Goal: Check status: Check status

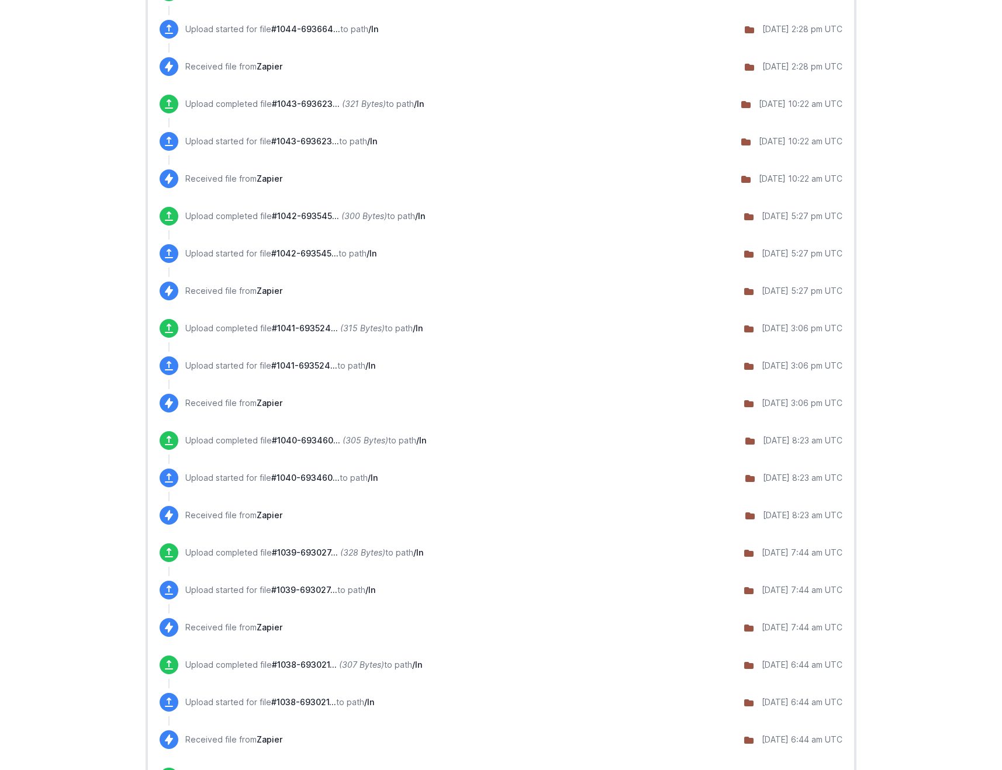
scroll to position [682, 0]
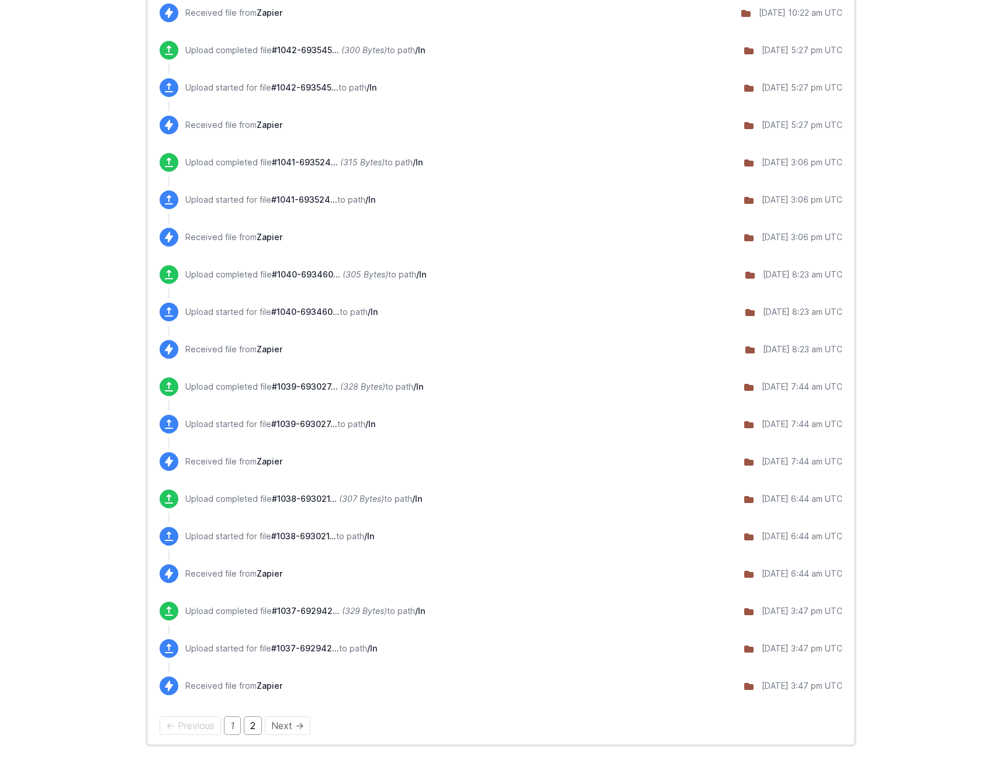
click at [259, 729] on link "2" at bounding box center [253, 725] width 18 height 19
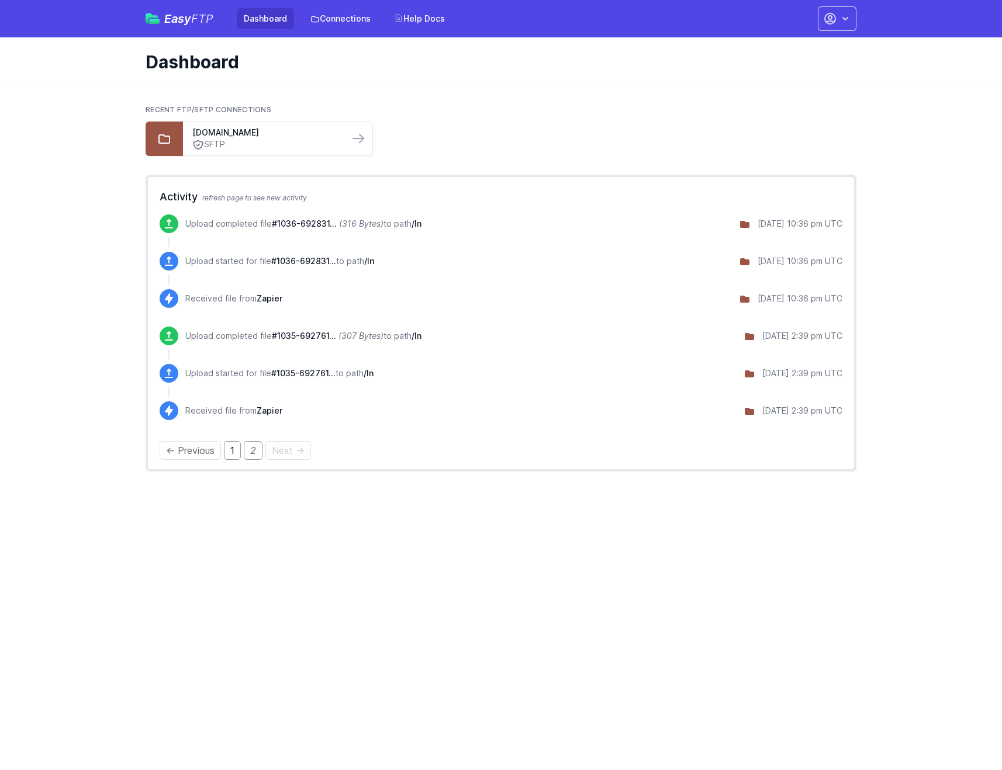
click at [233, 448] on link "1" at bounding box center [232, 450] width 17 height 19
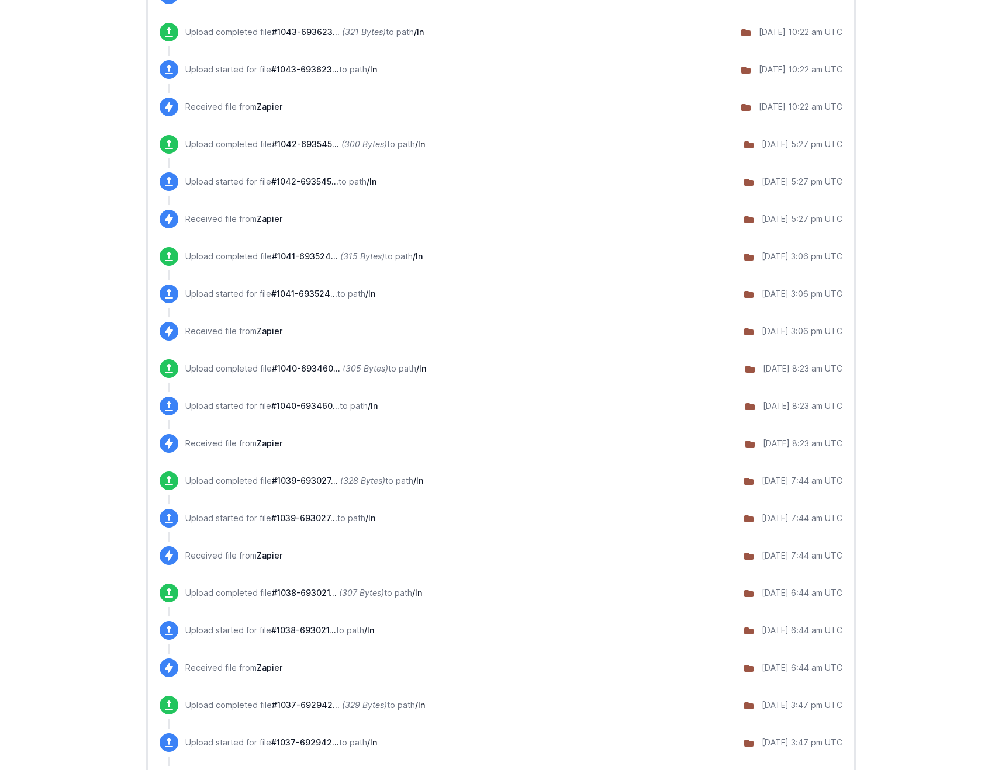
scroll to position [622, 0]
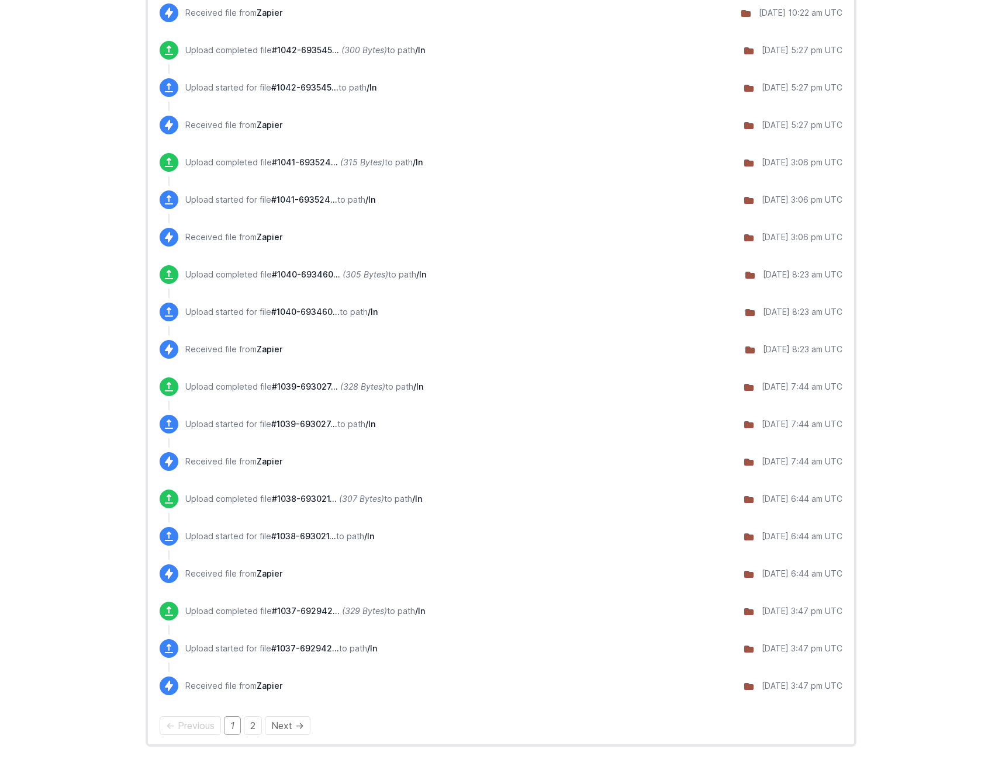
click at [300, 654] on p "Upload started for file #1037-692942... to path /In" at bounding box center [281, 649] width 192 height 12
click at [297, 612] on span "#1037-692942..." at bounding box center [306, 611] width 68 height 10
click at [764, 605] on div "Upload completed file #1037-692942... (329 Bytes) to path /In 8/07/2025 3:47 pm…" at bounding box center [513, 611] width 657 height 19
click at [743, 611] on icon at bounding box center [749, 612] width 12 height 12
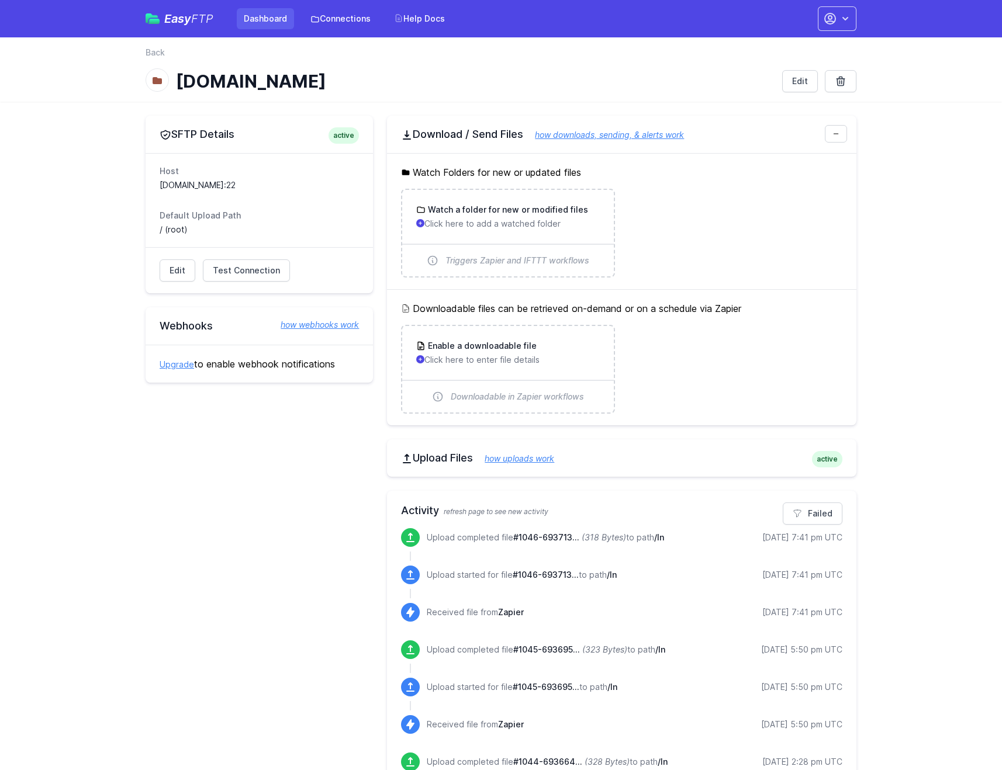
click at [262, 9] on link "Dashboard" at bounding box center [265, 18] width 57 height 21
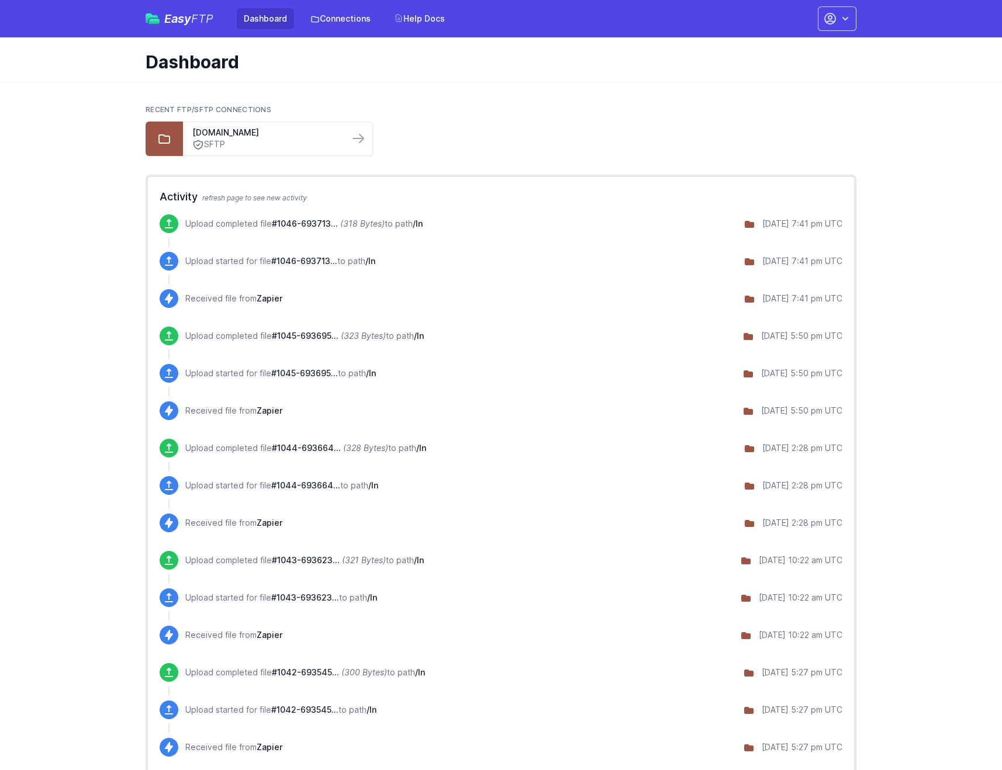
click at [291, 221] on span "#1046-693713..." at bounding box center [305, 224] width 66 height 10
click at [745, 224] on icon at bounding box center [749, 224] width 9 height 7
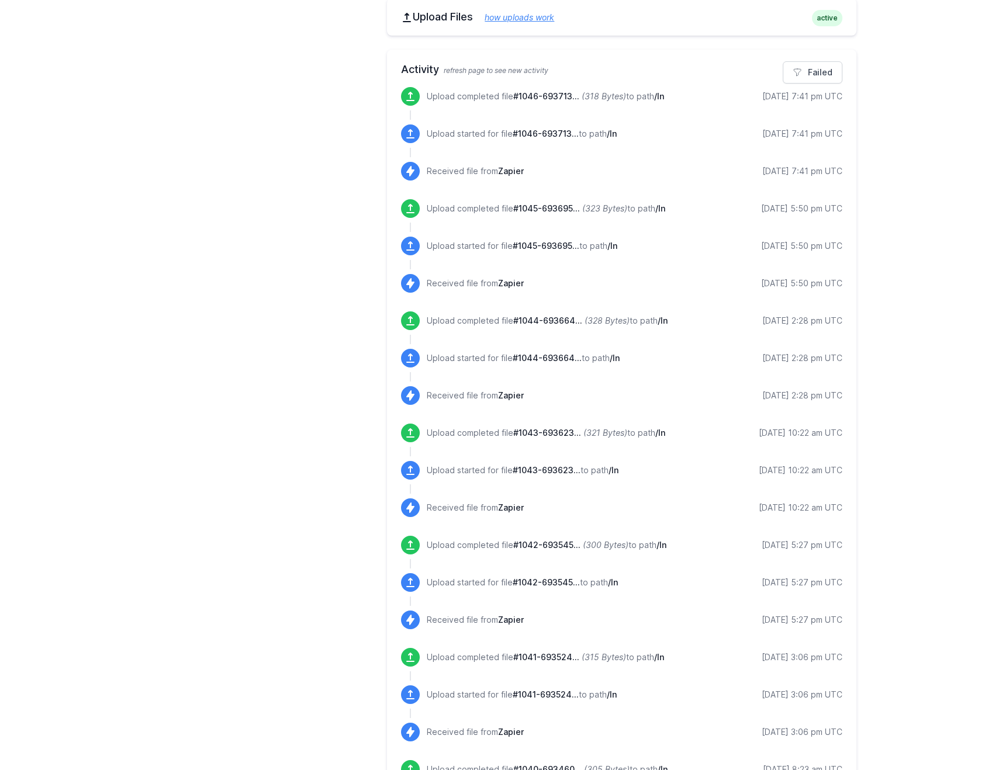
scroll to position [42, 0]
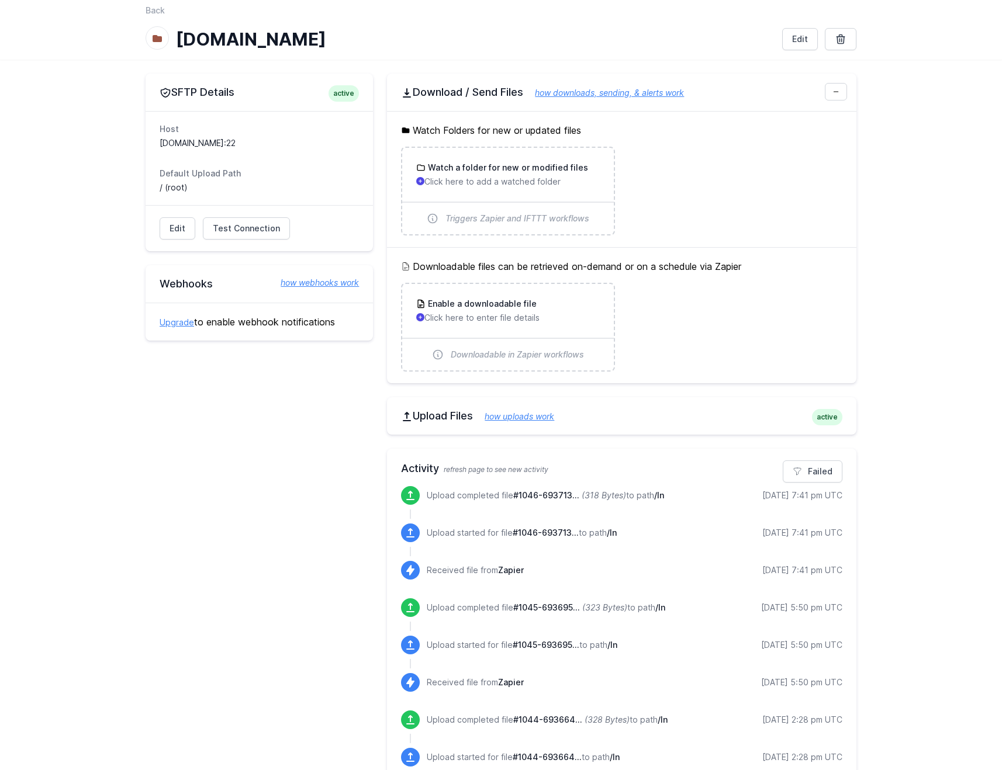
click at [259, 199] on div "Host [DOMAIN_NAME]:22 Default Upload Path / (root)" at bounding box center [259, 158] width 227 height 94
